Goal: Navigation & Orientation: Find specific page/section

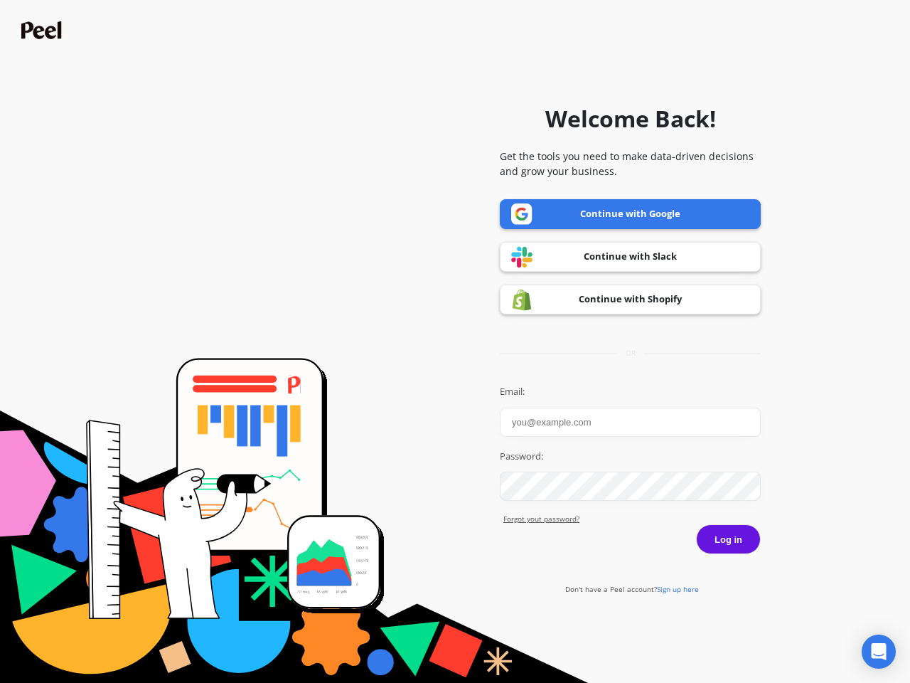
click at [879, 651] on icon "Open Intercom Messenger" at bounding box center [879, 651] width 15 height 17
